Goal: Transaction & Acquisition: Book appointment/travel/reservation

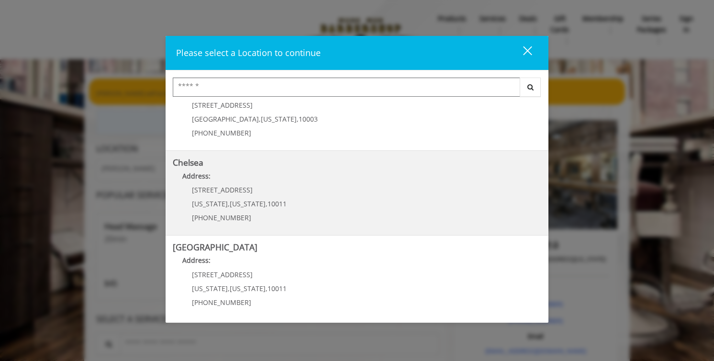
scroll to position [37, 0]
click at [328, 198] on link "Chelsea Address: [STREET_ADDRESS][US_STATE][US_STATE] (917) 639-3902" at bounding box center [357, 191] width 369 height 70
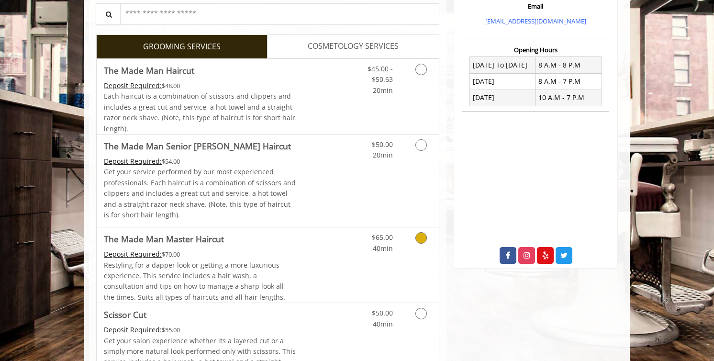
scroll to position [323, 0]
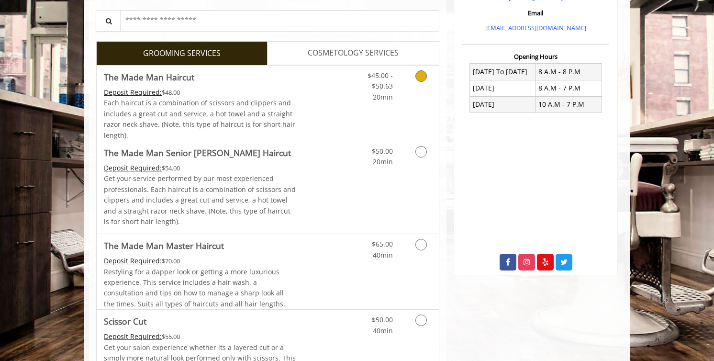
click at [418, 79] on icon "Grooming services" at bounding box center [420, 75] width 11 height 11
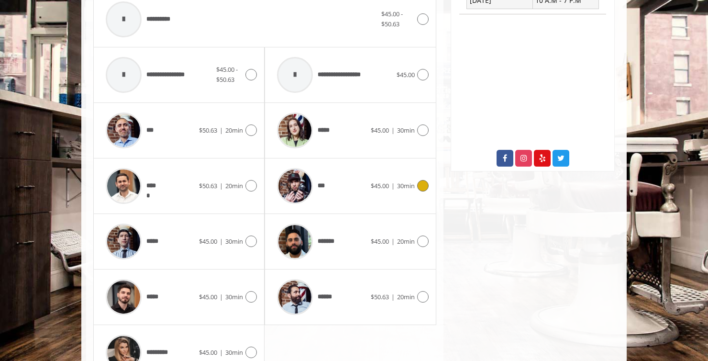
scroll to position [480, 0]
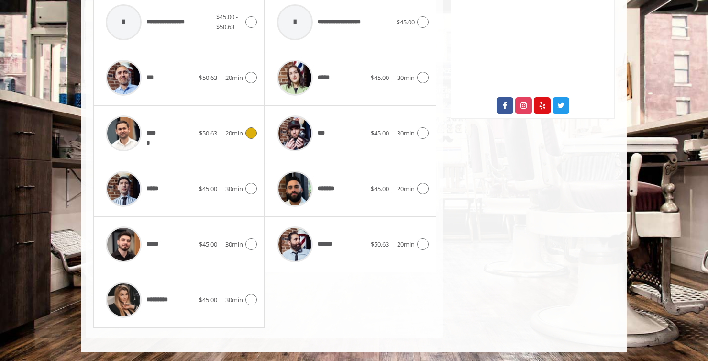
click at [251, 137] on icon at bounding box center [251, 132] width 11 height 11
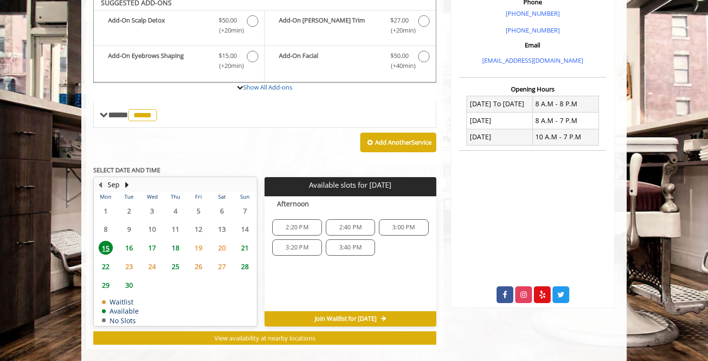
scroll to position [285, 0]
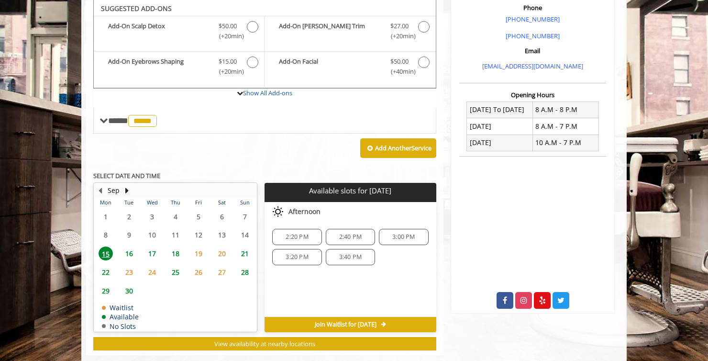
click at [301, 260] on div "3:20 PM" at bounding box center [296, 257] width 49 height 16
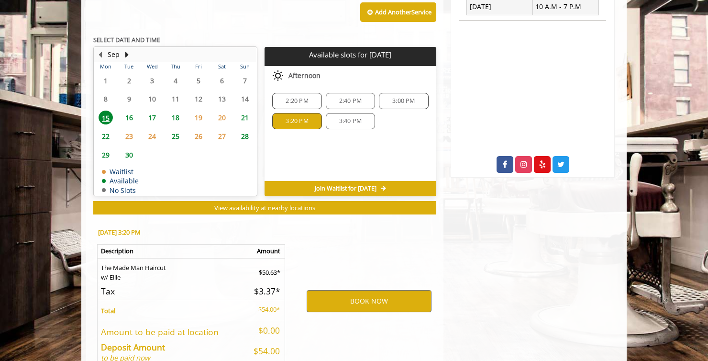
scroll to position [476, 0]
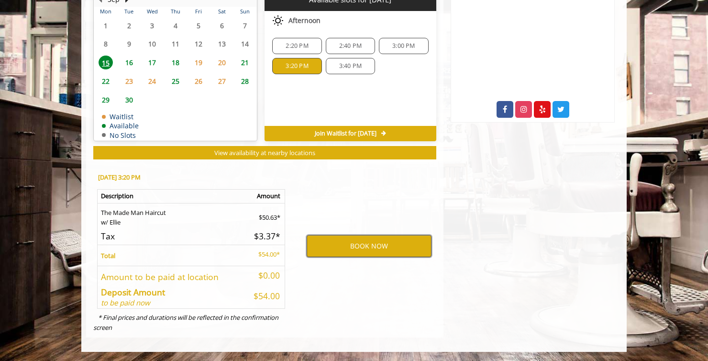
click at [338, 250] on button "BOOK NOW" at bounding box center [369, 246] width 125 height 22
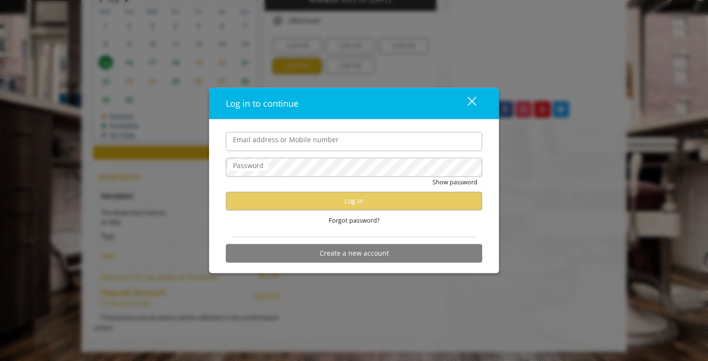
type input "**********"
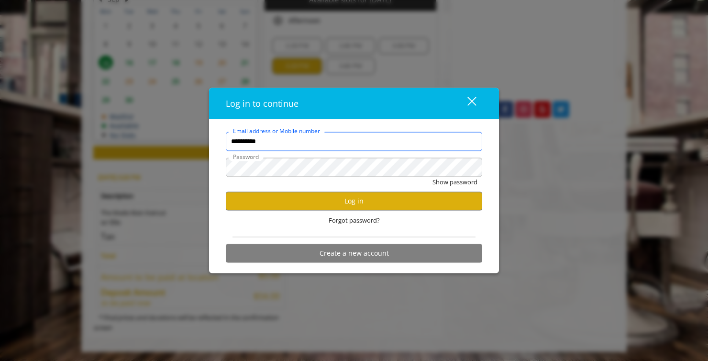
scroll to position [0, 0]
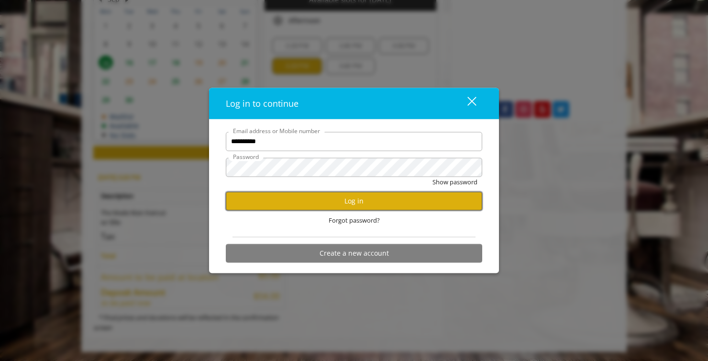
click at [338, 202] on button "Log in" at bounding box center [354, 200] width 257 height 19
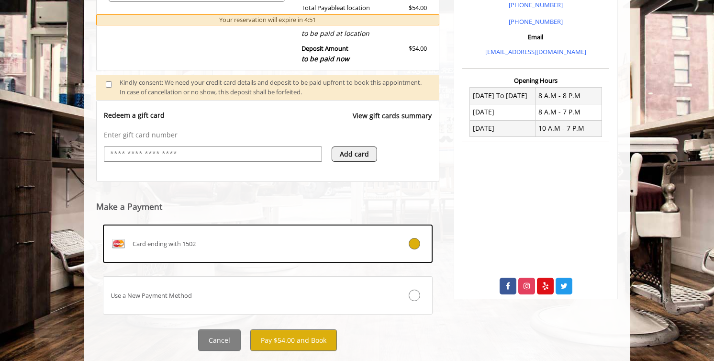
scroll to position [323, 0]
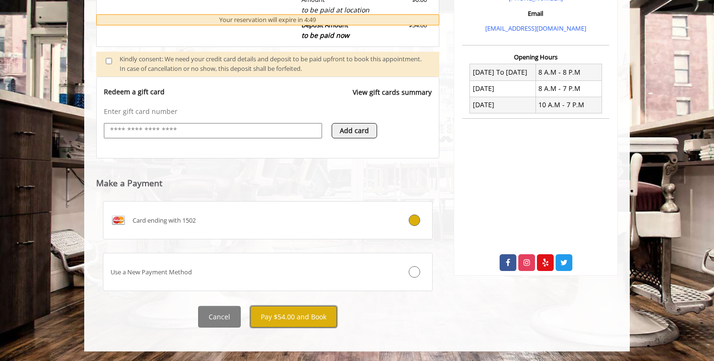
click at [280, 315] on button "Pay $54.00 and Book" at bounding box center [293, 317] width 87 height 22
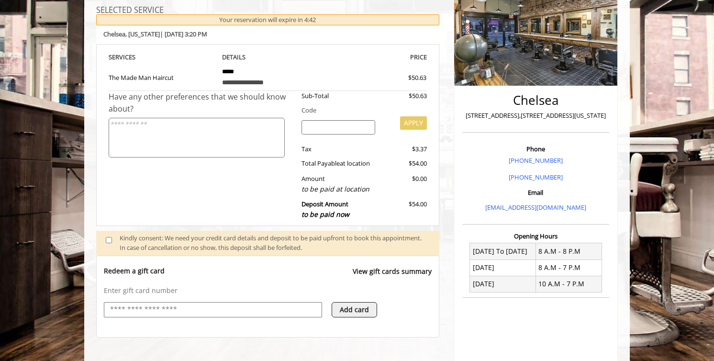
scroll to position [147, 0]
